Goal: Obtain resource: Download file/media

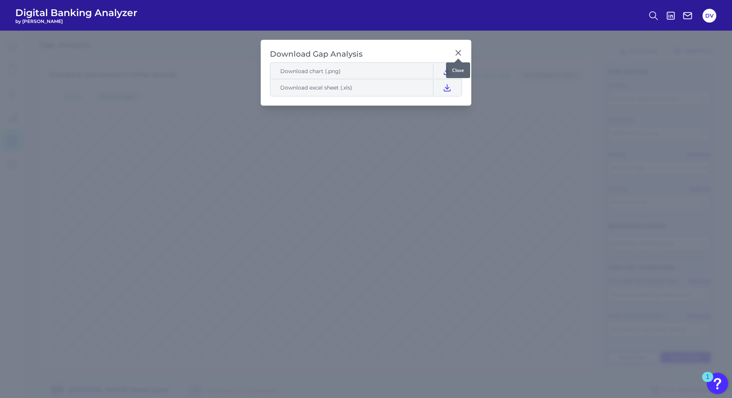
click at [461, 55] on div at bounding box center [459, 59] width 8 height 8
click at [458, 52] on icon at bounding box center [459, 53] width 8 height 8
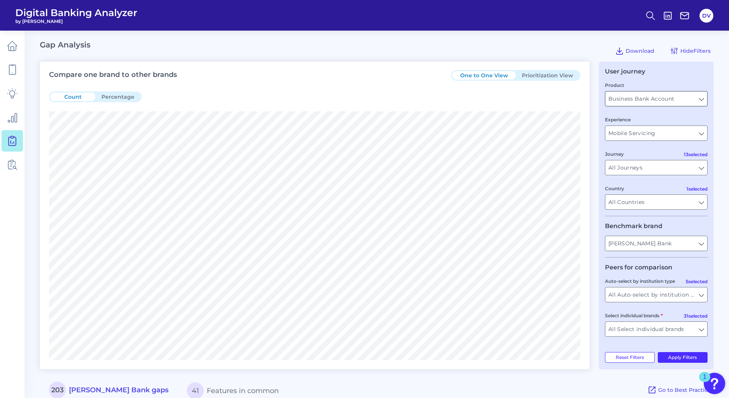
click at [683, 98] on input "Business Bank Account" at bounding box center [657, 99] width 102 height 15
click at [655, 185] on div "Country All Countries All Countries" at bounding box center [656, 197] width 103 height 25
type input "Business Bank Account"
click at [681, 129] on input "Mobile Servicing" at bounding box center [657, 133] width 102 height 15
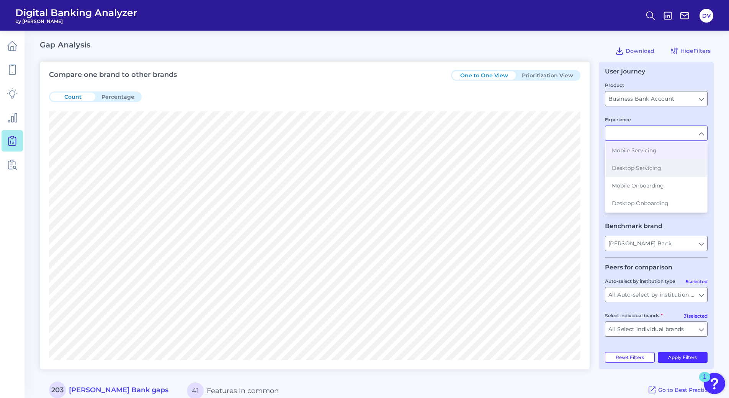
click at [661, 168] on span "Desktop Servicing" at bounding box center [636, 168] width 49 height 7
type input "Desktop Servicing"
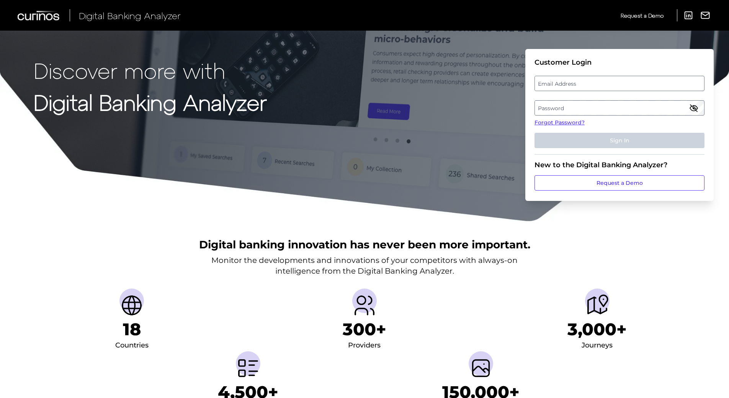
drag, startPoint x: 579, startPoint y: 87, endPoint x: 576, endPoint y: 83, distance: 4.9
click at [576, 83] on label "Email Address" at bounding box center [619, 84] width 169 height 14
click at [576, 83] on input "email" at bounding box center [620, 83] width 170 height 15
click at [576, 83] on input "Email Address" at bounding box center [620, 83] width 170 height 15
click at [576, 83] on input "dvega" at bounding box center [620, 83] width 170 height 15
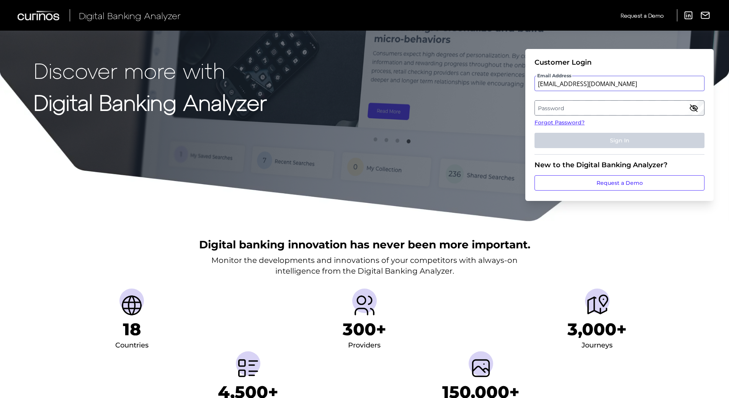
type input "[EMAIL_ADDRESS][DOMAIN_NAME]"
click at [591, 106] on label "Password" at bounding box center [619, 108] width 169 height 14
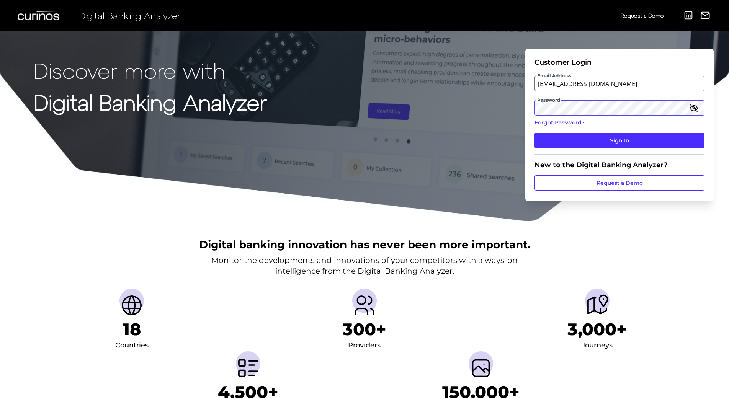
click at [535, 133] on button "Sign In" at bounding box center [620, 140] width 170 height 15
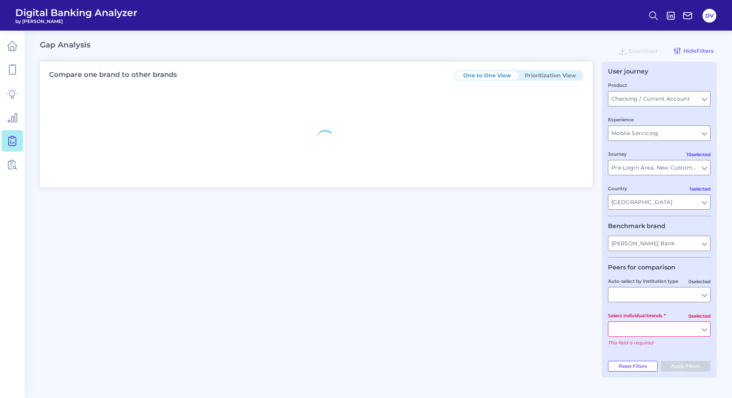
type input "All Countries"
type input "All Journeys"
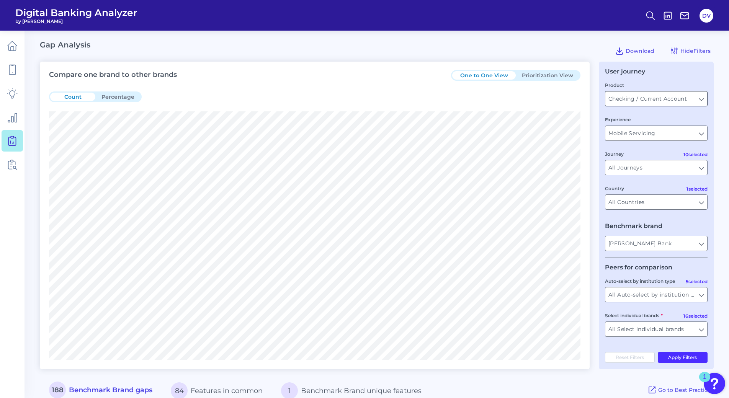
click at [658, 100] on input "Checking / Current Account" at bounding box center [657, 99] width 102 height 15
click at [643, 133] on span "Business Bank Account" at bounding box center [643, 133] width 63 height 7
type input "Business Bank Account"
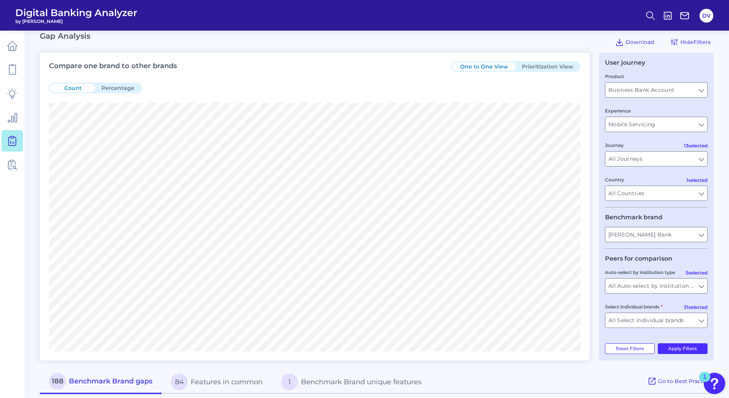
scroll to position [10, 0]
click at [676, 121] on input "Mobile Servicing" at bounding box center [657, 123] width 102 height 15
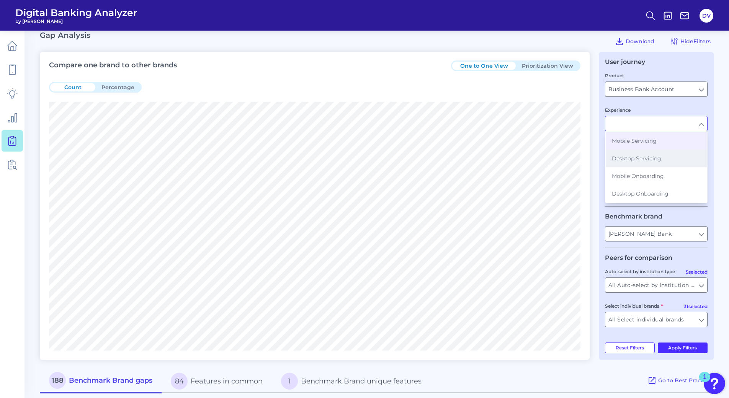
click at [648, 164] on button "Desktop Servicing" at bounding box center [656, 159] width 101 height 18
type input "Desktop Servicing"
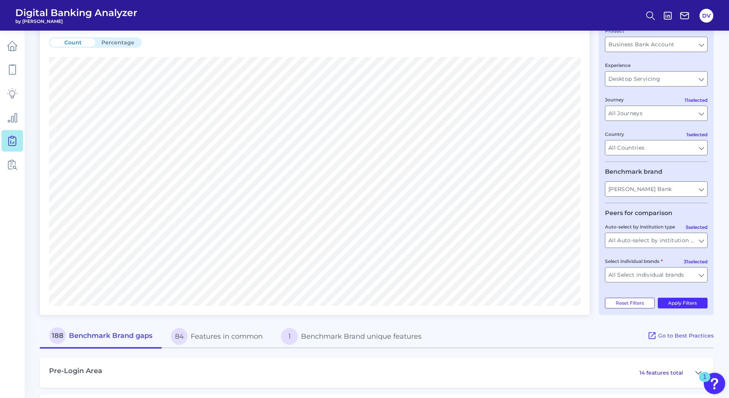
scroll to position [56, 0]
click at [684, 304] on button "Apply Filters" at bounding box center [683, 302] width 50 height 11
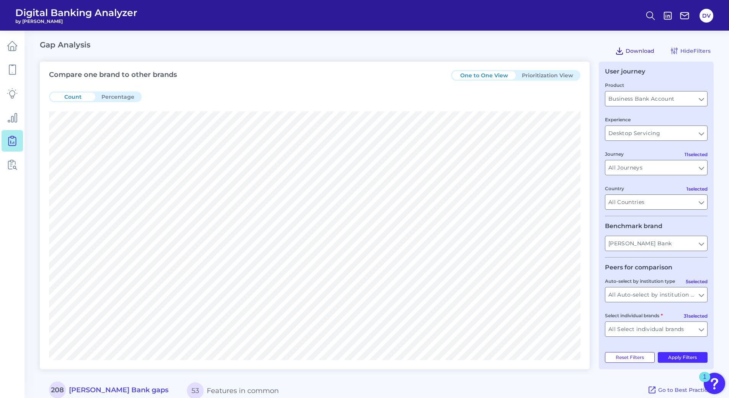
click at [638, 51] on span "Download" at bounding box center [640, 50] width 29 height 7
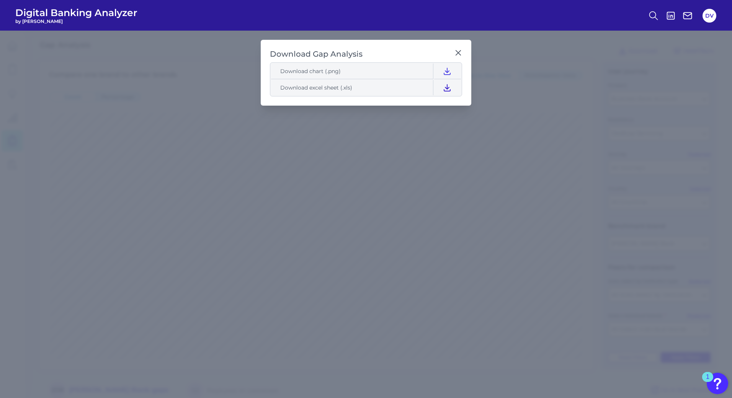
click at [446, 87] on icon at bounding box center [447, 87] width 9 height 9
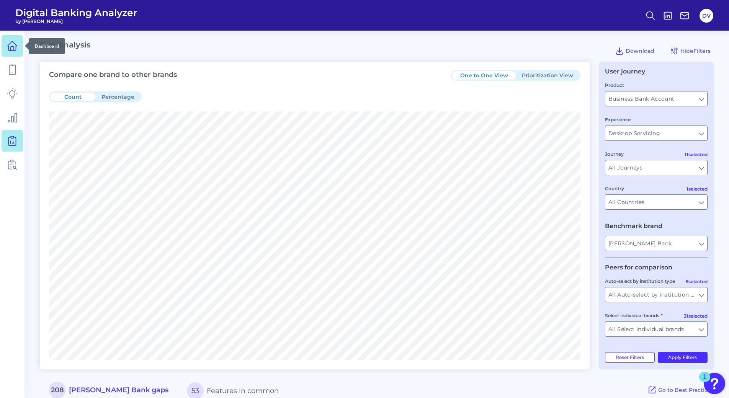
click at [11, 51] on link at bounding box center [12, 45] width 21 height 21
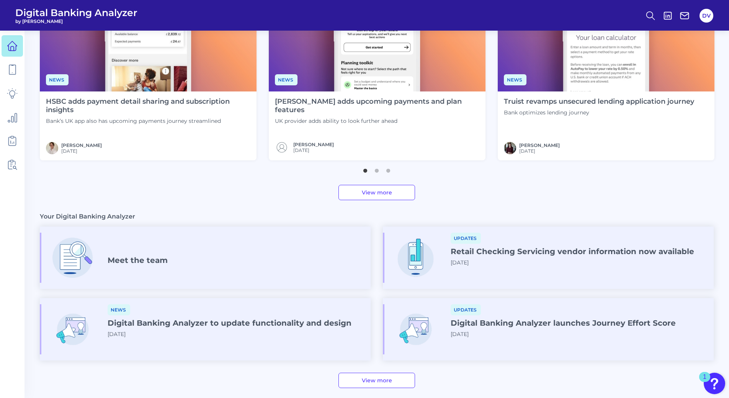
scroll to position [274, 0]
click at [400, 193] on link "View more" at bounding box center [377, 192] width 77 height 15
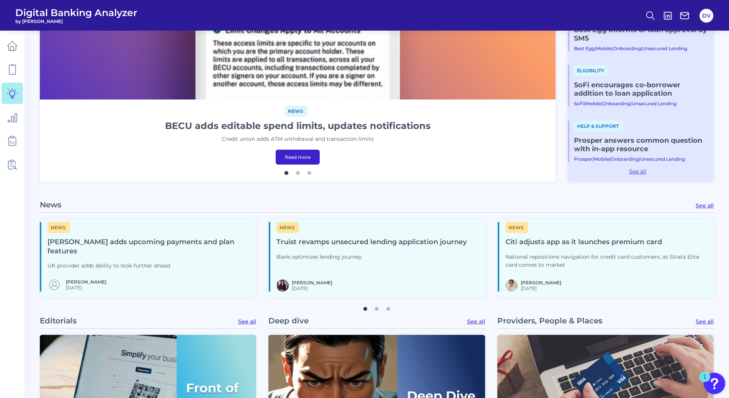
scroll to position [250, 0]
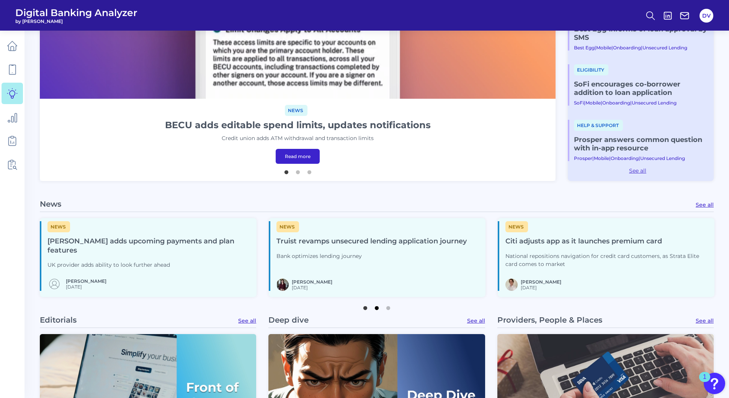
click at [375, 307] on button "2" at bounding box center [377, 307] width 8 height 8
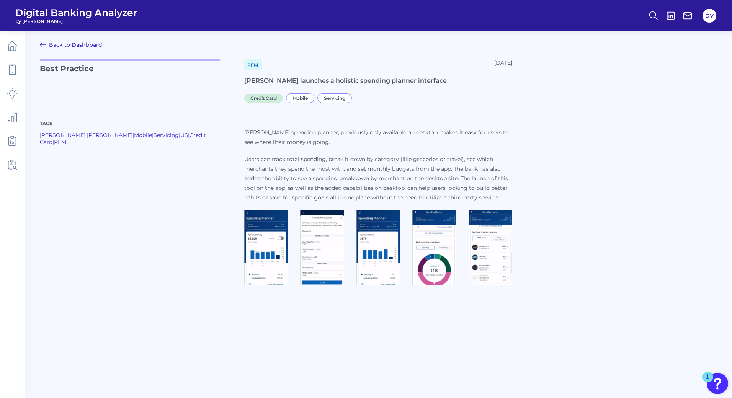
click at [263, 243] on img at bounding box center [266, 247] width 44 height 75
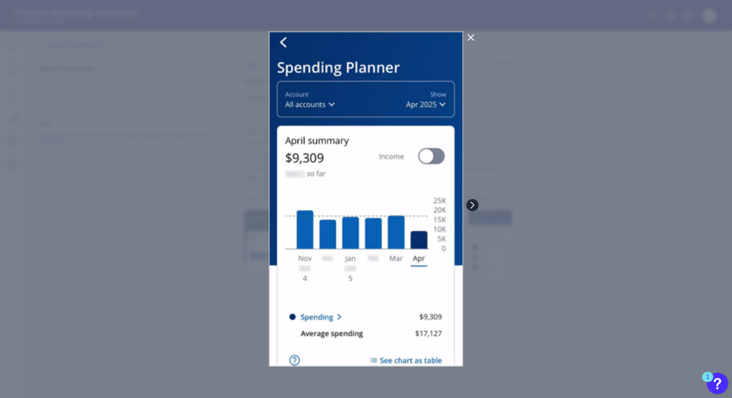
click at [473, 206] on icon at bounding box center [472, 205] width 3 height 6
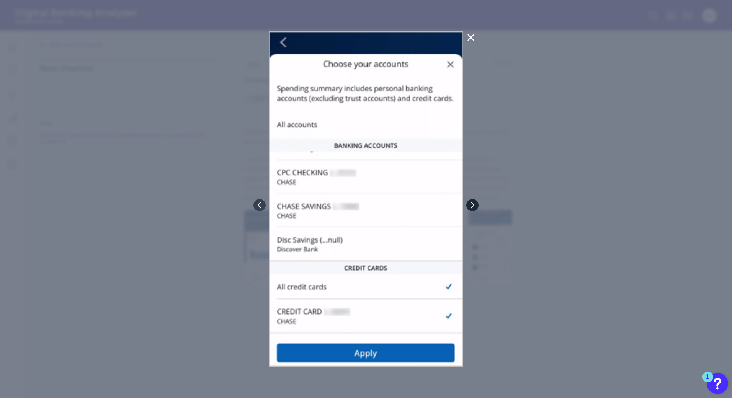
click at [472, 207] on icon at bounding box center [472, 205] width 3 height 6
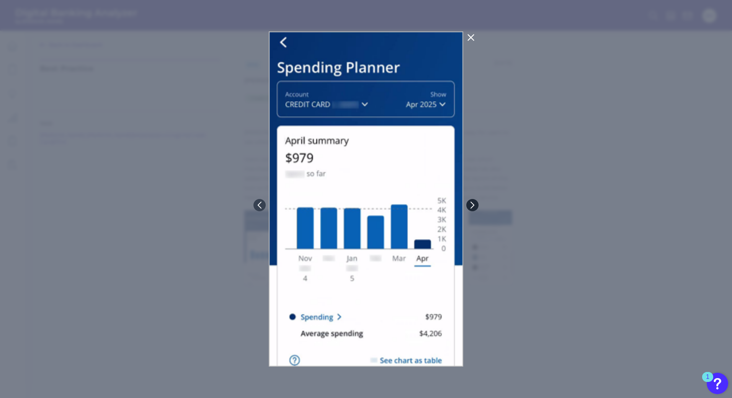
click at [471, 206] on icon at bounding box center [472, 205] width 7 height 7
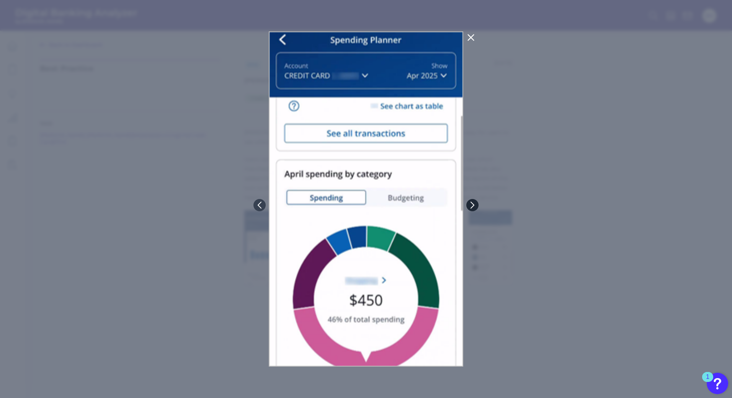
click at [470, 203] on icon at bounding box center [472, 205] width 7 height 7
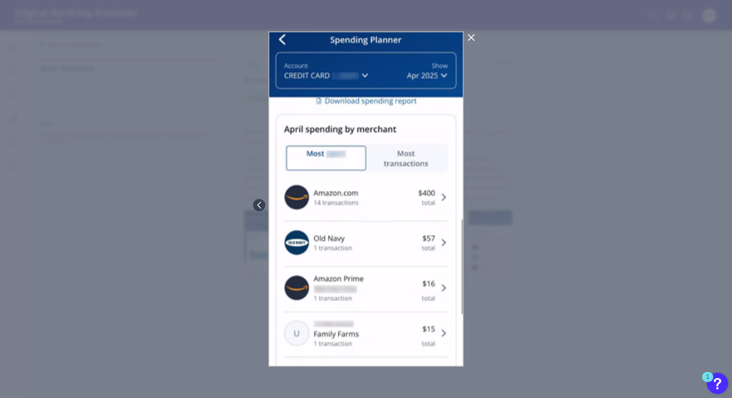
click at [570, 204] on div at bounding box center [366, 199] width 732 height 398
click at [471, 38] on icon at bounding box center [472, 38] width 6 height 6
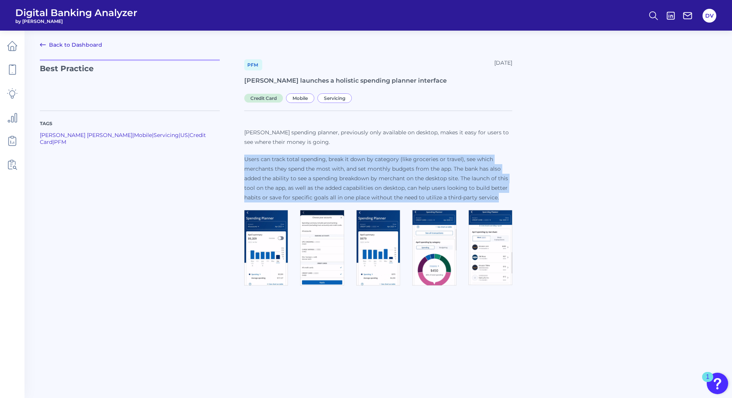
drag, startPoint x: 244, startPoint y: 160, endPoint x: 501, endPoint y: 200, distance: 260.1
click at [501, 200] on p "Users can track total spending, break it down by category (like groceries or tr…" at bounding box center [378, 179] width 268 height 48
copy p "Users can track total spending, break it down by category (like groceries or tr…"
